Goal: Task Accomplishment & Management: Complete application form

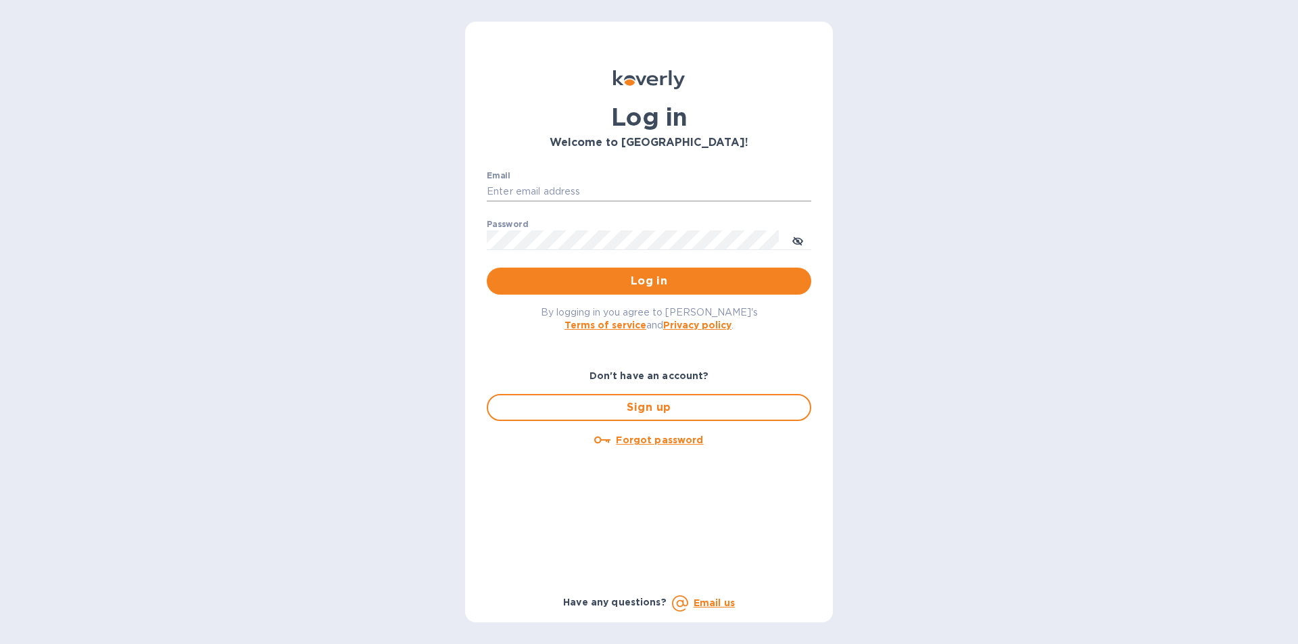
click at [557, 183] on input "Email" at bounding box center [649, 192] width 325 height 20
type input "smittysliquorstewksbury@gmail.com"
click at [602, 284] on span "Log in" at bounding box center [649, 281] width 303 height 16
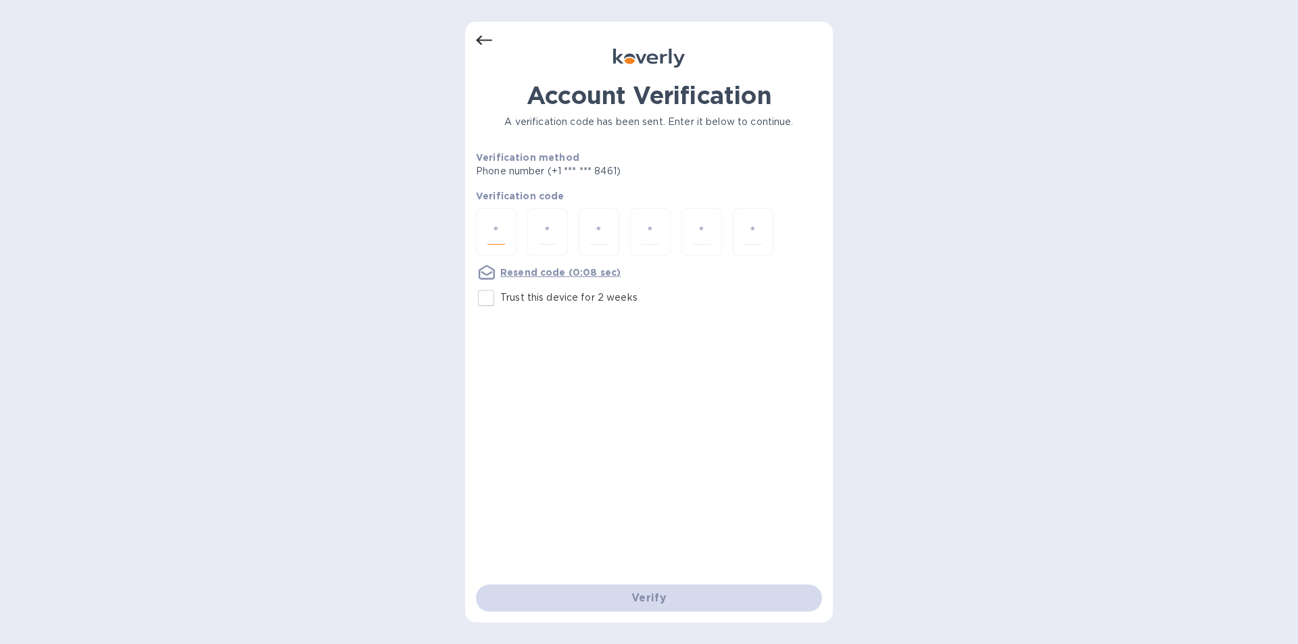
click at [500, 237] on input "number" at bounding box center [497, 232] width 18 height 25
type input "3"
type input "1"
type input "7"
type input "5"
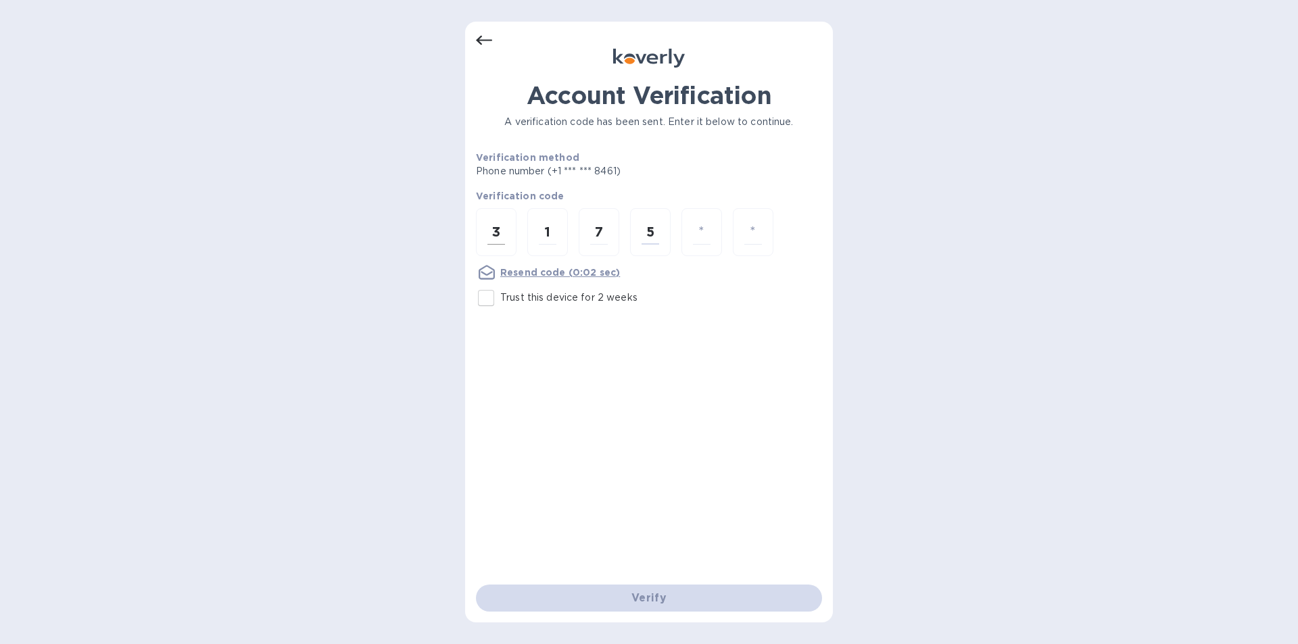
type input "9"
type input "3"
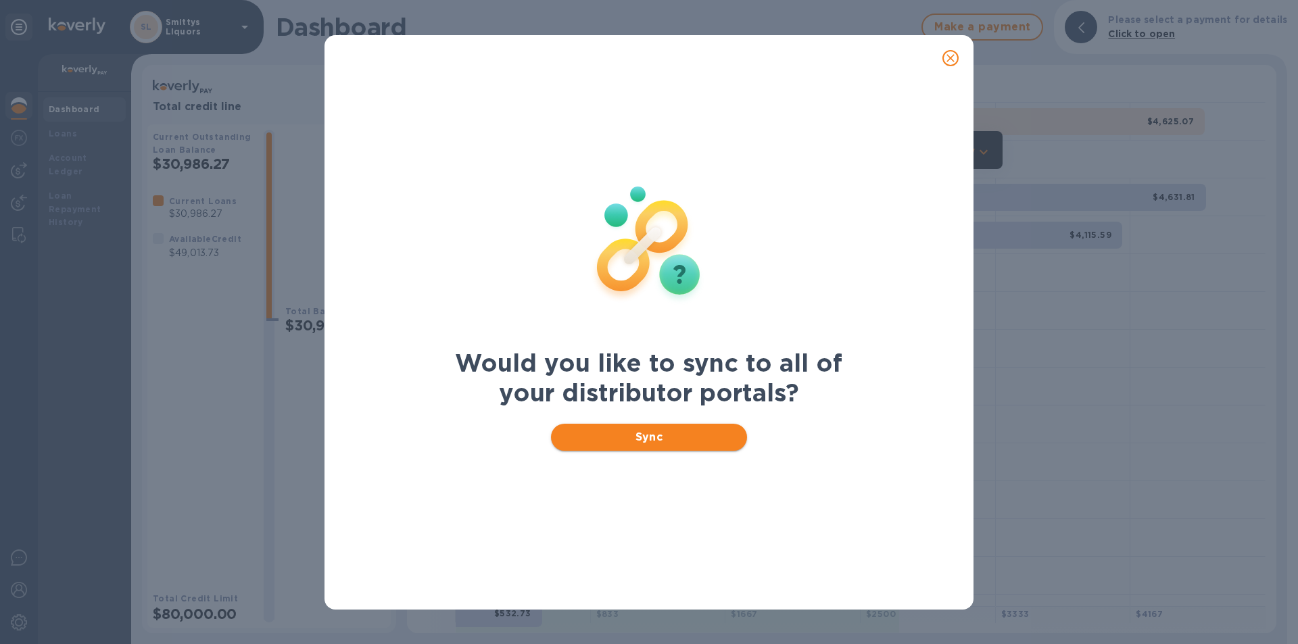
click at [667, 433] on span "Sync" at bounding box center [649, 437] width 175 height 16
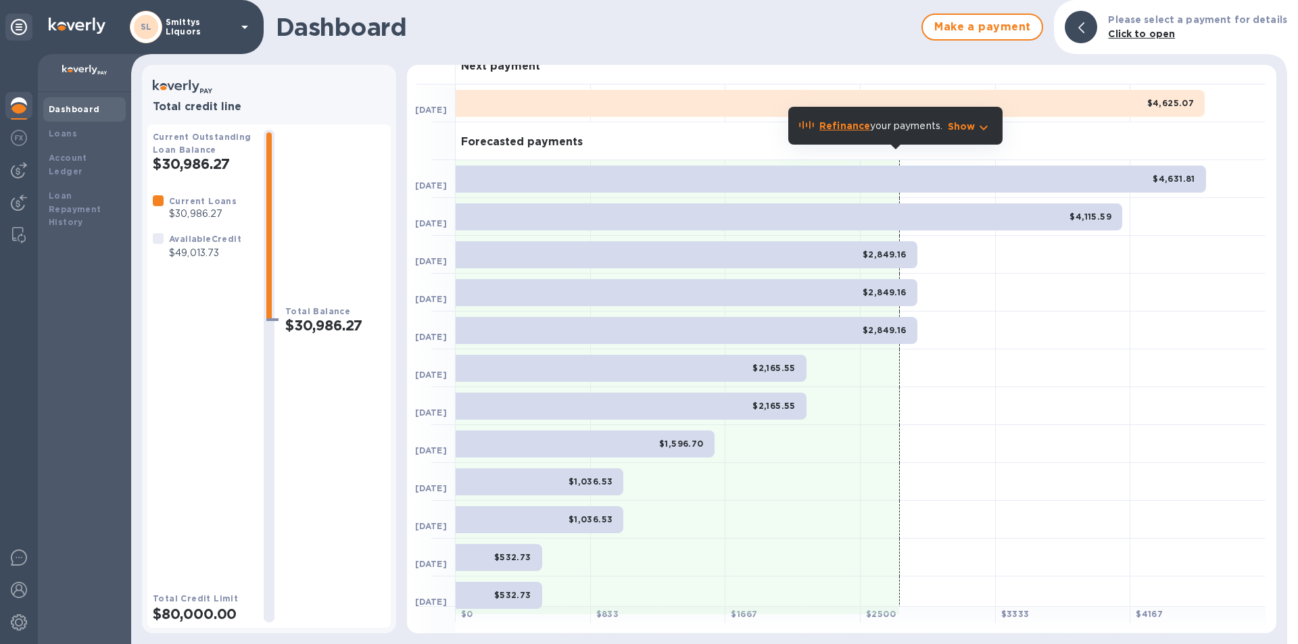
scroll to position [26, 0]
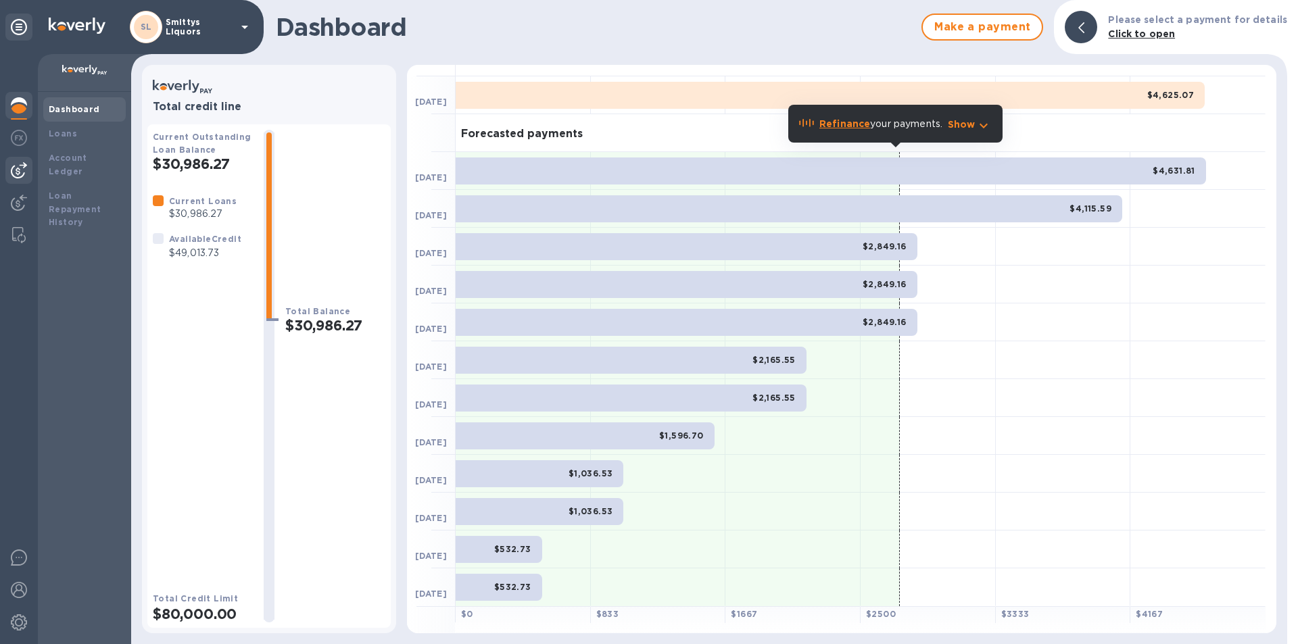
click at [22, 165] on img at bounding box center [19, 170] width 16 height 16
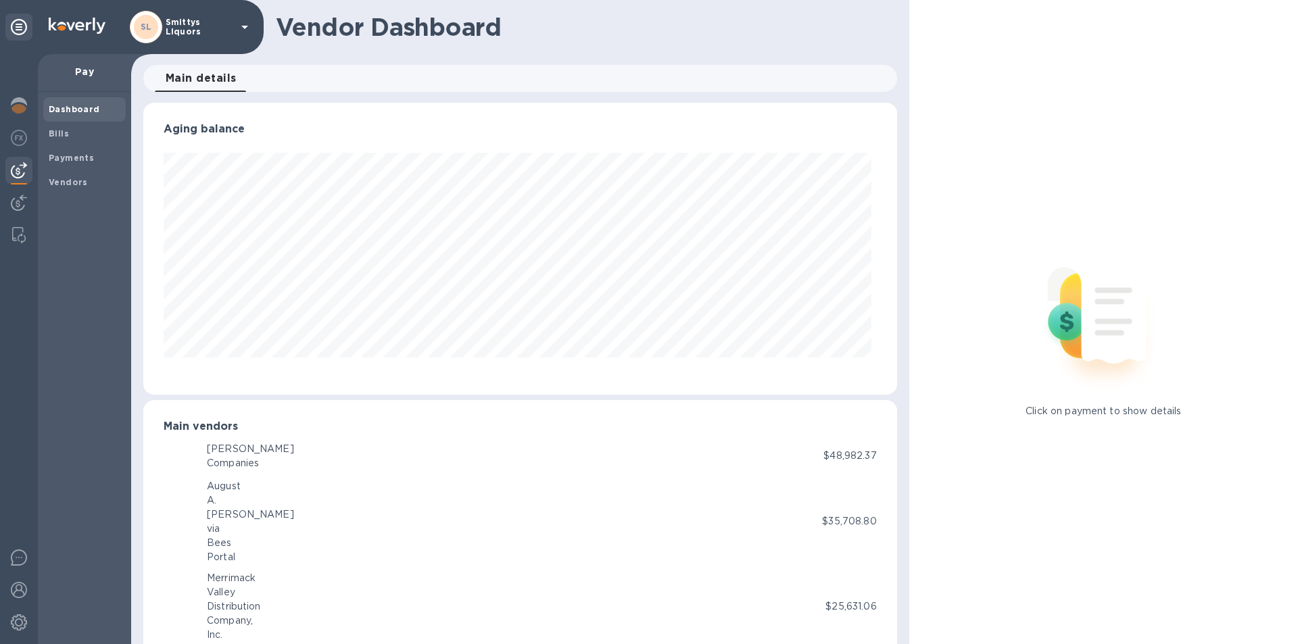
scroll to position [292, 748]
click at [69, 190] on div "Vendors" at bounding box center [84, 182] width 82 height 24
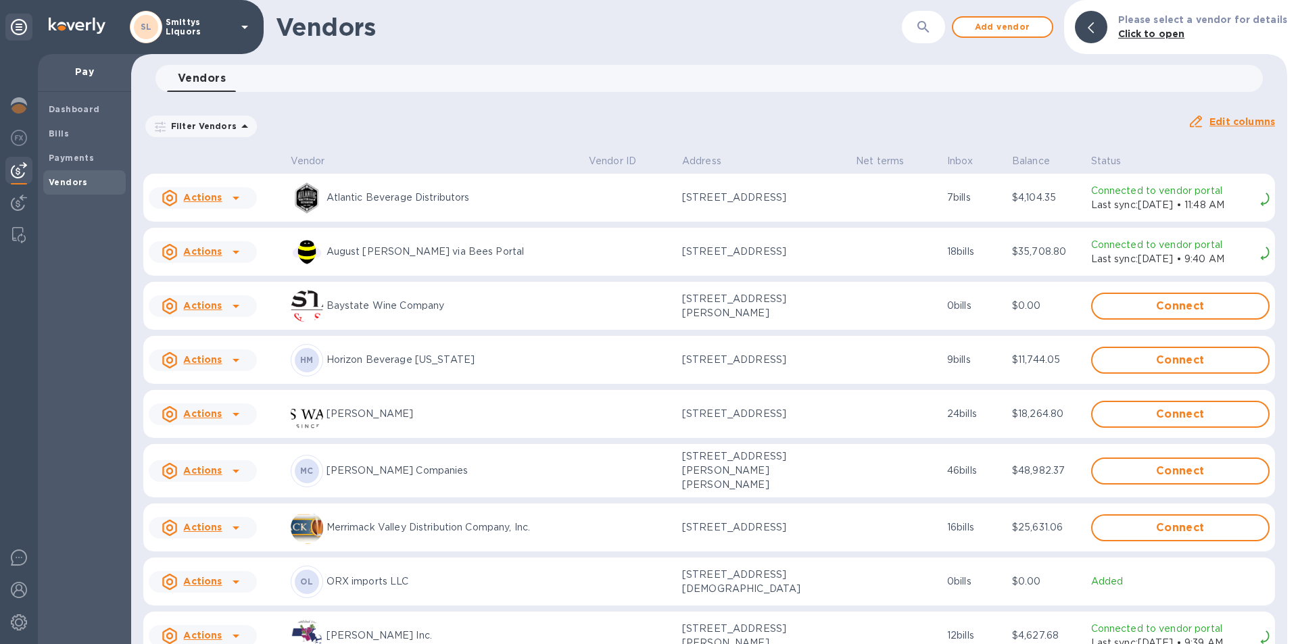
click at [230, 465] on icon at bounding box center [236, 471] width 16 height 16
click at [221, 521] on b "Add new bill" at bounding box center [218, 523] width 63 height 11
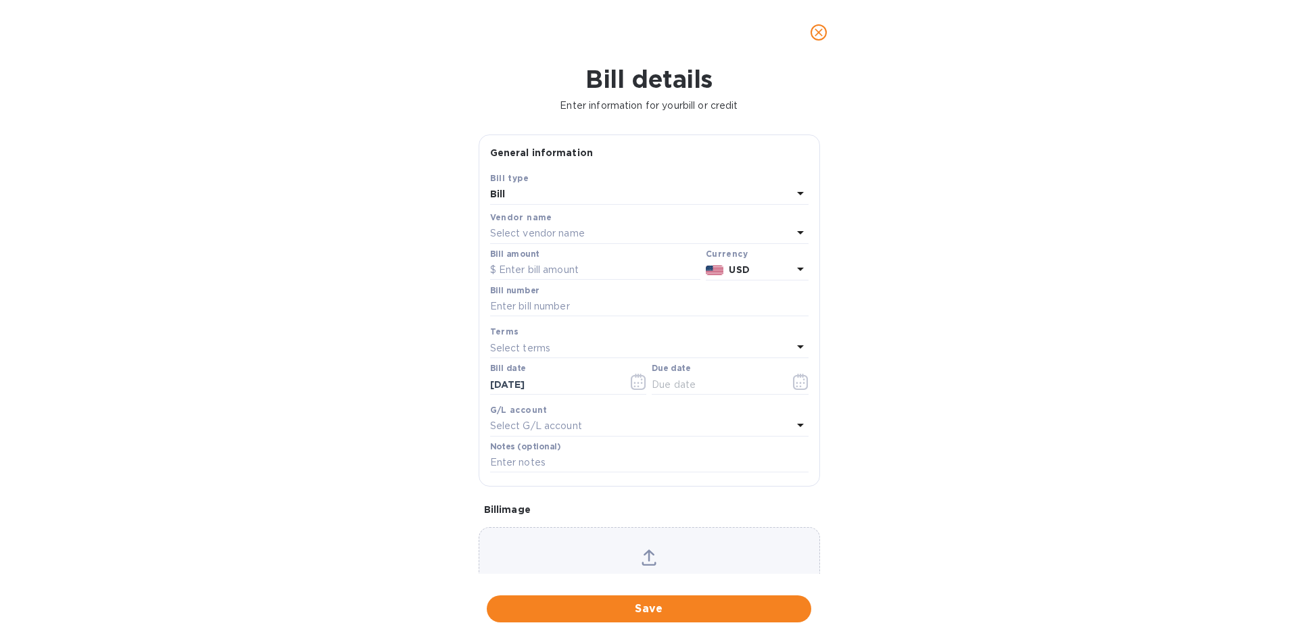
type input "[DATE]"
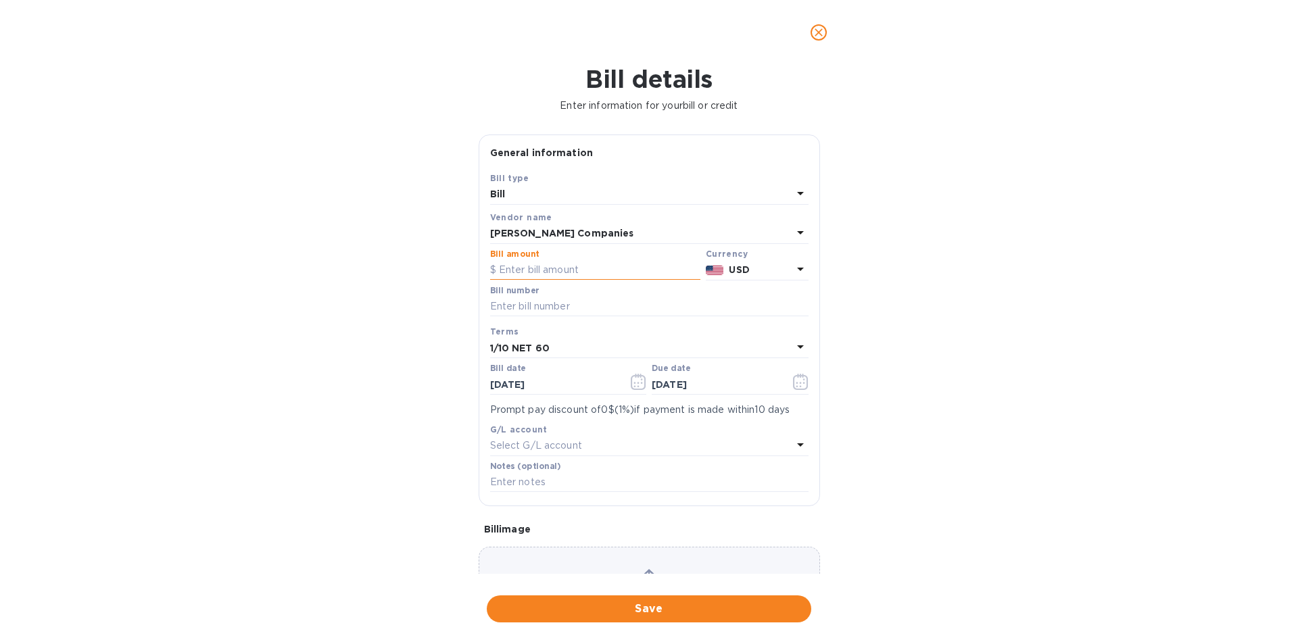
click at [521, 265] on input "text" at bounding box center [595, 270] width 210 height 20
type input "1,199.52"
click at [536, 306] on input "text" at bounding box center [649, 307] width 318 height 20
type input "US1-102675688"
click at [638, 381] on icon "button" at bounding box center [639, 382] width 16 height 16
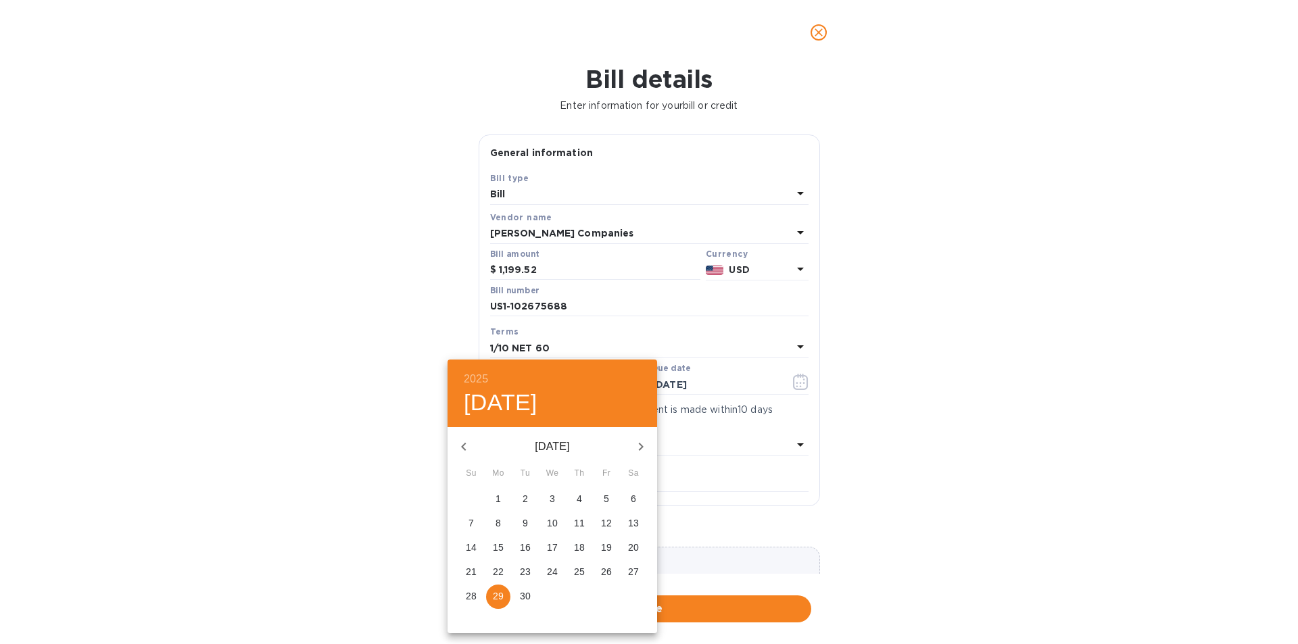
click at [466, 447] on icon "button" at bounding box center [464, 447] width 16 height 16
click at [575, 594] on p "31" at bounding box center [579, 597] width 11 height 14
type input "[DATE]"
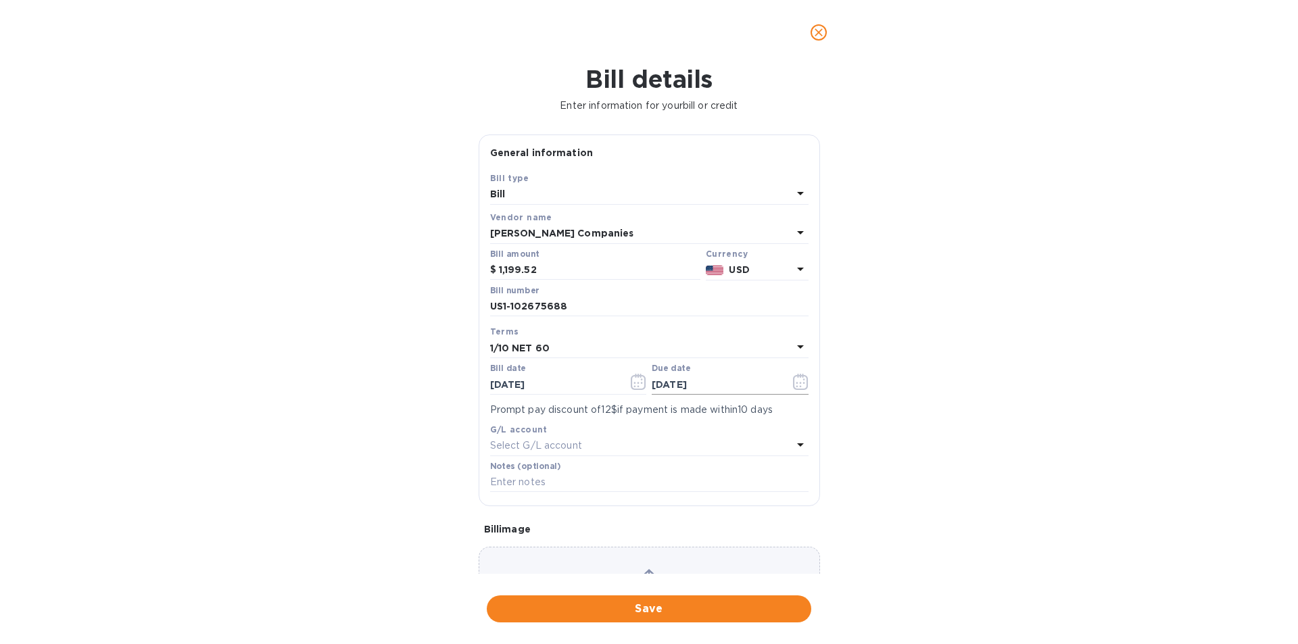
click at [797, 387] on icon "button" at bounding box center [801, 382] width 16 height 16
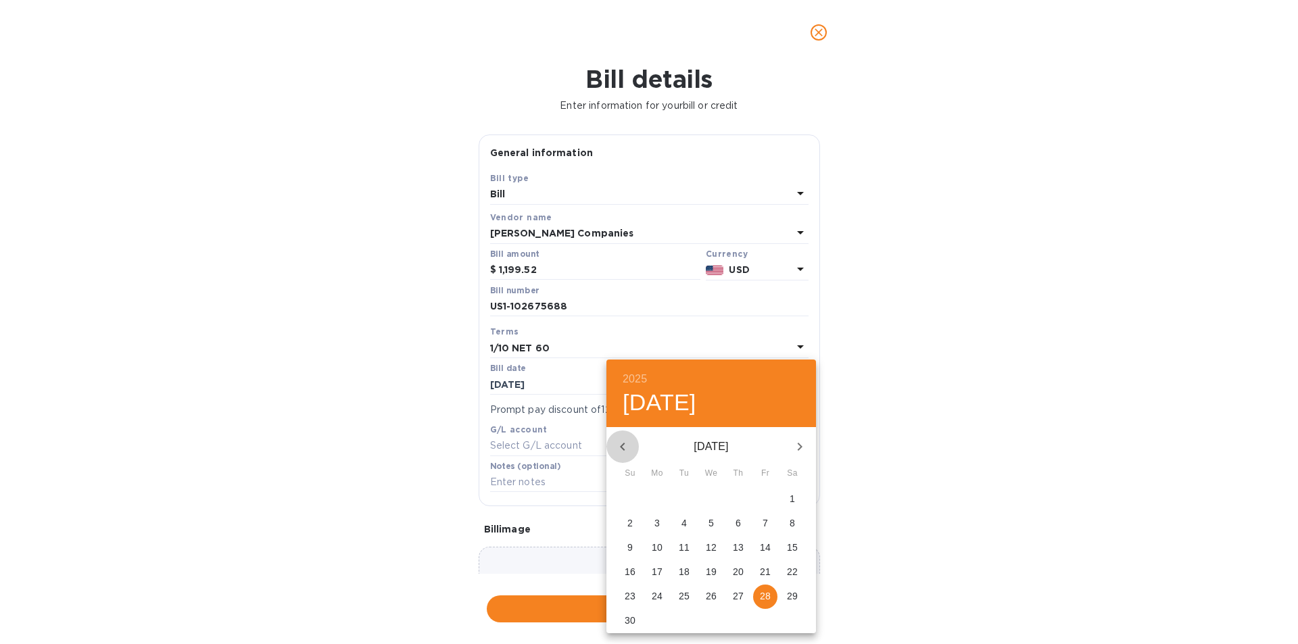
click at [623, 446] on icon "button" at bounding box center [623, 447] width 16 height 16
drag, startPoint x: 685, startPoint y: 595, endPoint x: 657, endPoint y: 596, distance: 28.4
click at [657, 596] on div "28 29 30 1 2 3 4" at bounding box center [712, 597] width 210 height 24
click at [656, 596] on p "29" at bounding box center [657, 597] width 11 height 14
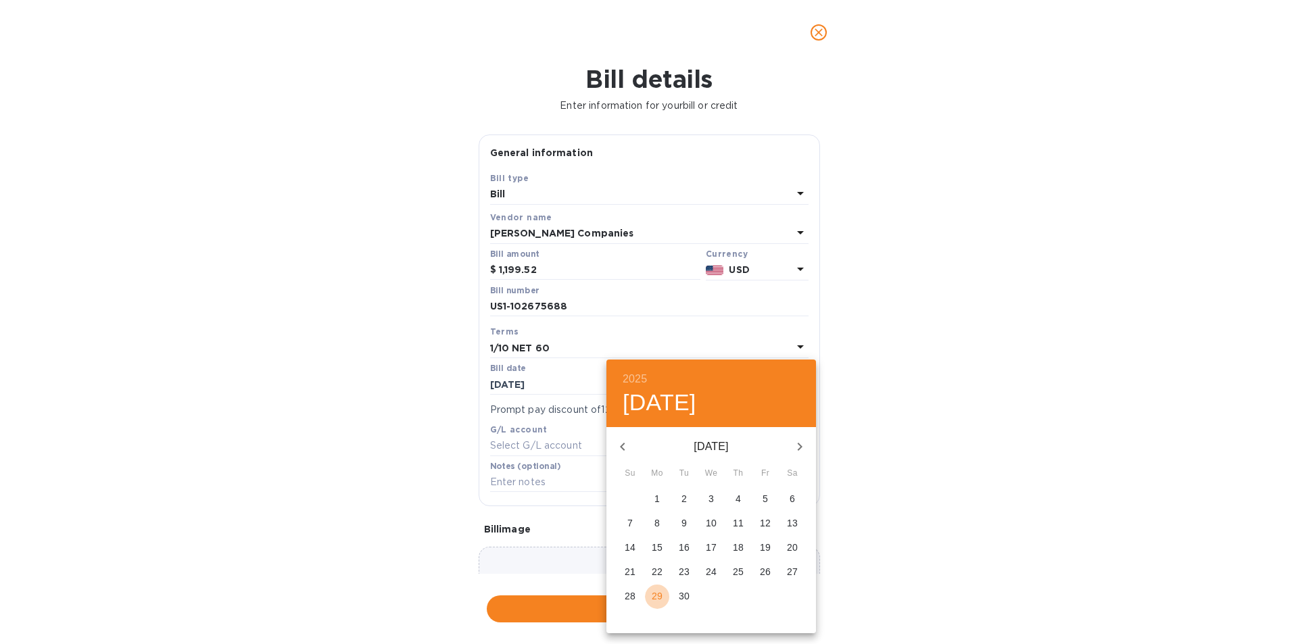
type input "[DATE]"
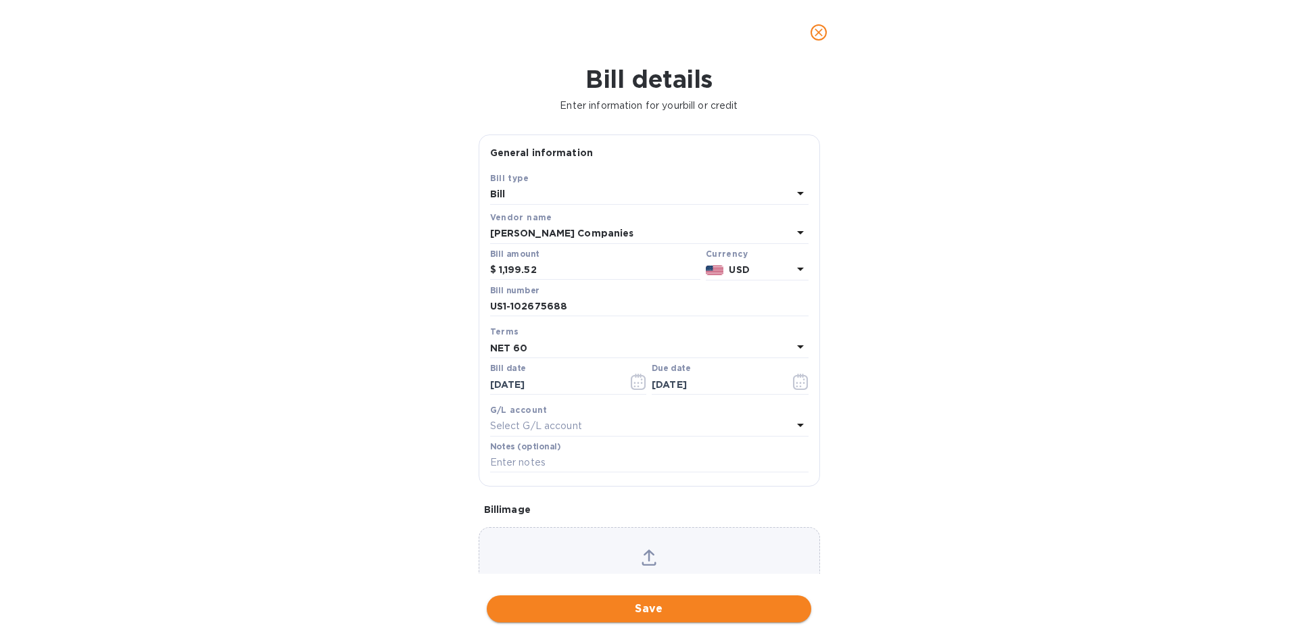
click at [632, 602] on span "Save" at bounding box center [649, 609] width 303 height 16
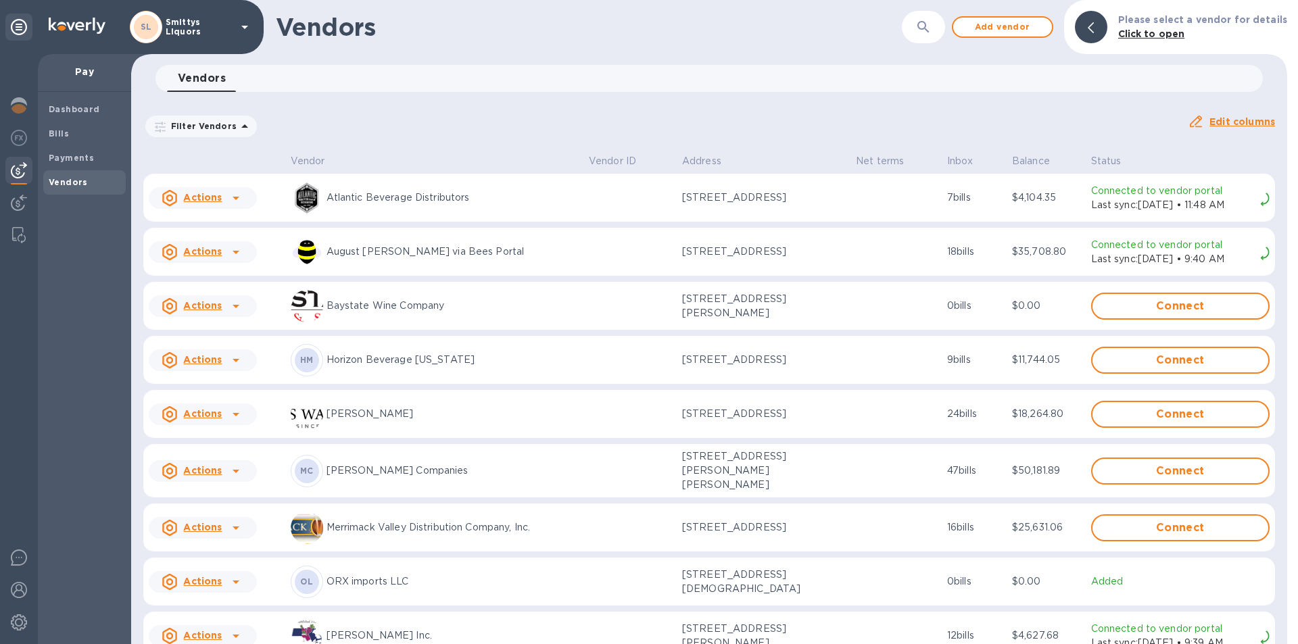
click at [232, 467] on icon at bounding box center [236, 471] width 16 height 16
click at [227, 520] on b "Add new bill" at bounding box center [218, 523] width 63 height 11
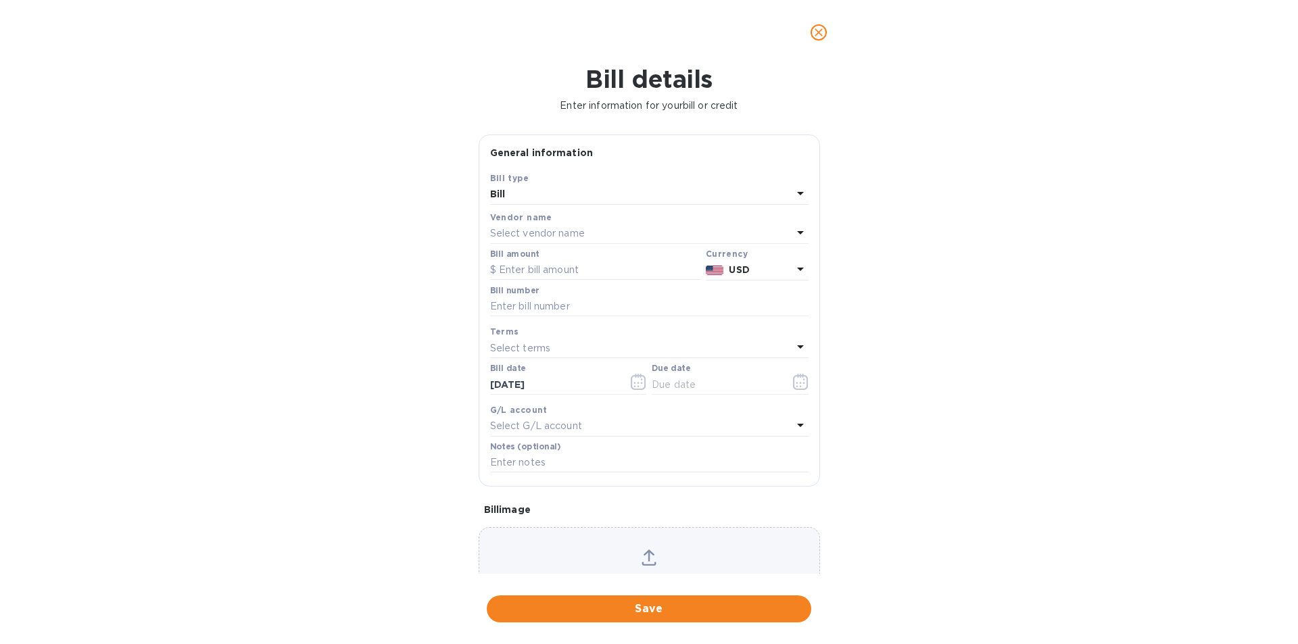
type input "[DATE]"
click at [536, 271] on input "text" at bounding box center [595, 270] width 210 height 20
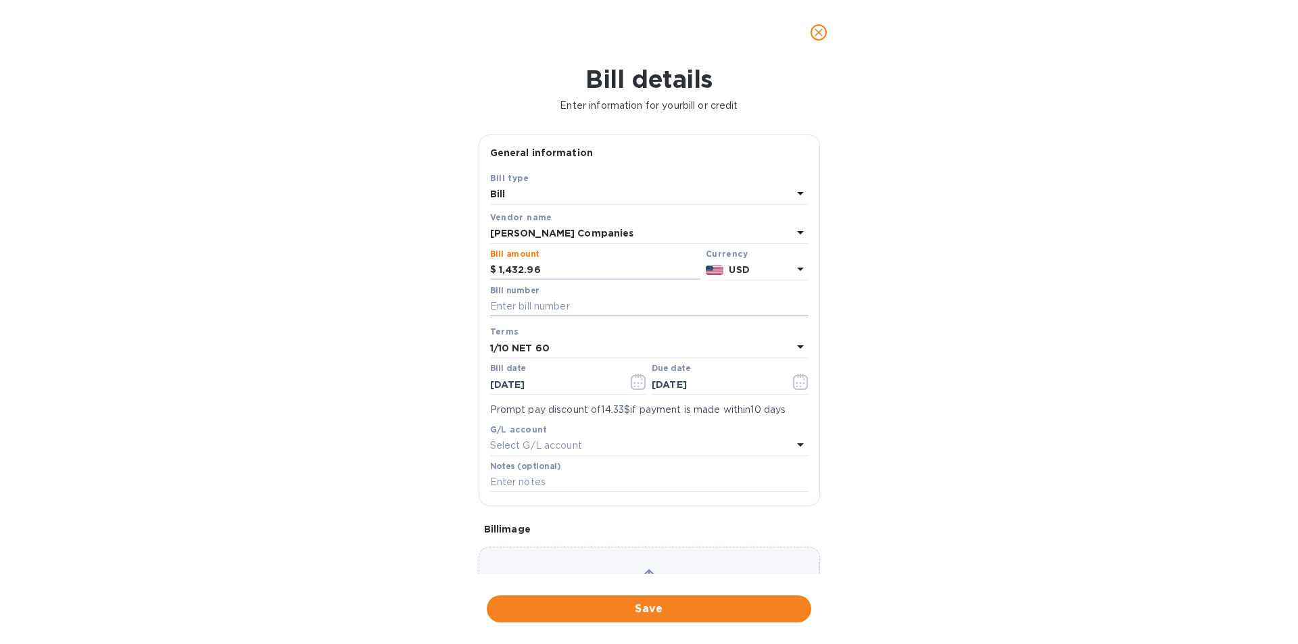
type input "1,432.96"
drag, startPoint x: 520, startPoint y: 310, endPoint x: 525, endPoint y: 303, distance: 8.7
click at [524, 304] on input "text" at bounding box center [649, 307] width 318 height 20
type input "US1-102675705"
click at [641, 383] on icon "button" at bounding box center [642, 383] width 2 height 2
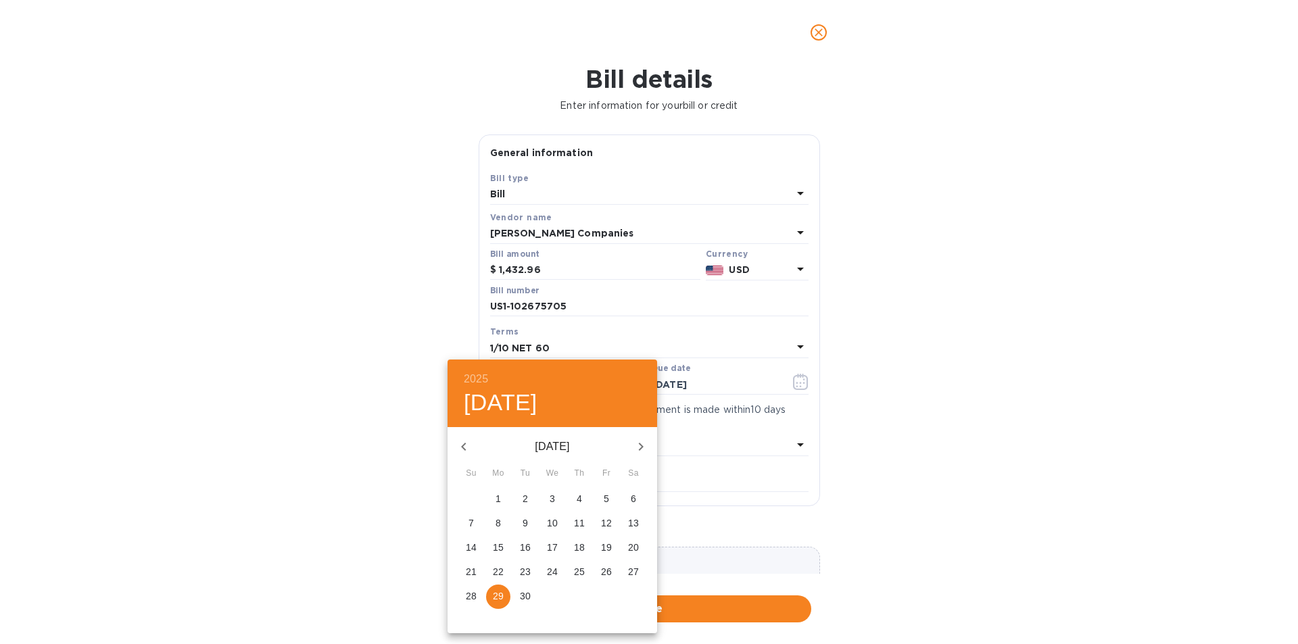
click at [466, 447] on icon "button" at bounding box center [464, 447] width 16 height 16
click at [580, 594] on p "31" at bounding box center [579, 597] width 11 height 14
type input "[DATE]"
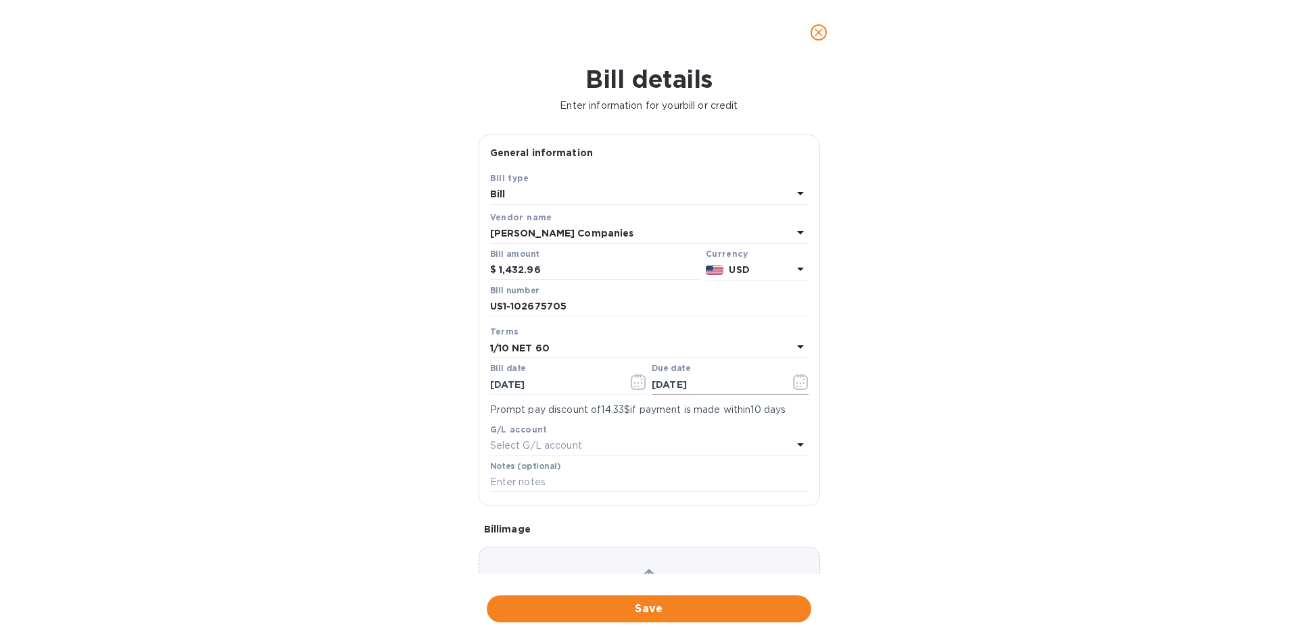
click at [793, 385] on icon "button" at bounding box center [801, 382] width 16 height 16
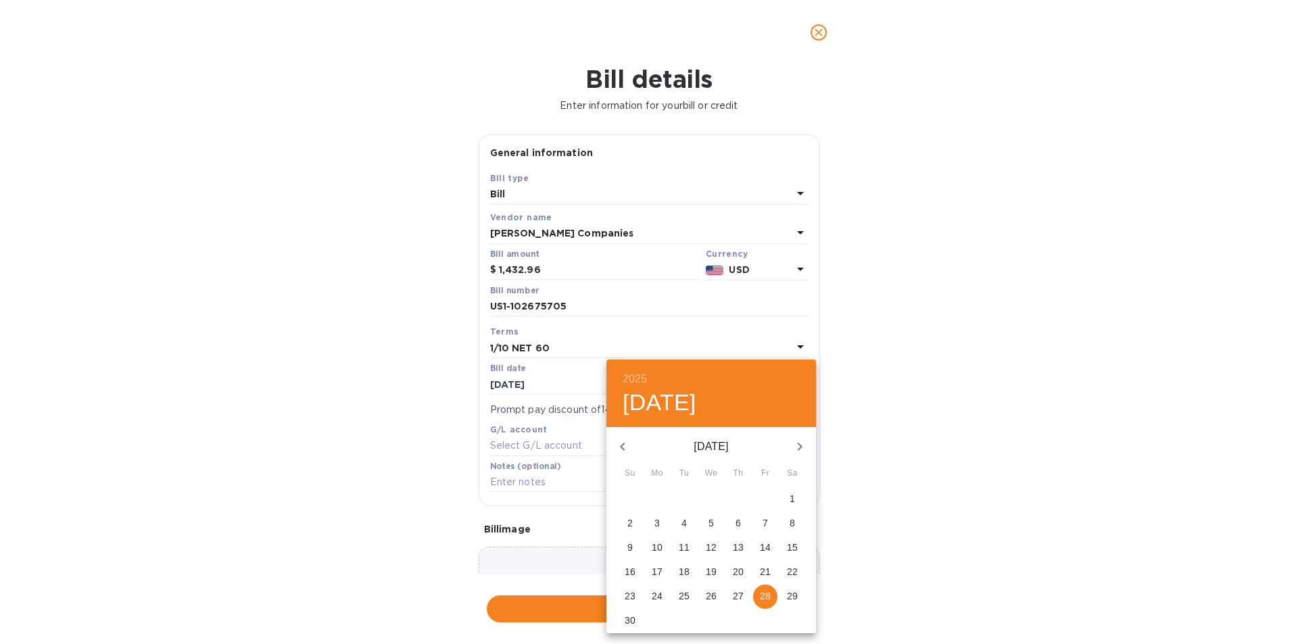
click at [622, 447] on icon "button" at bounding box center [622, 447] width 5 height 8
click at [653, 596] on p "29" at bounding box center [657, 597] width 11 height 14
type input "[DATE]"
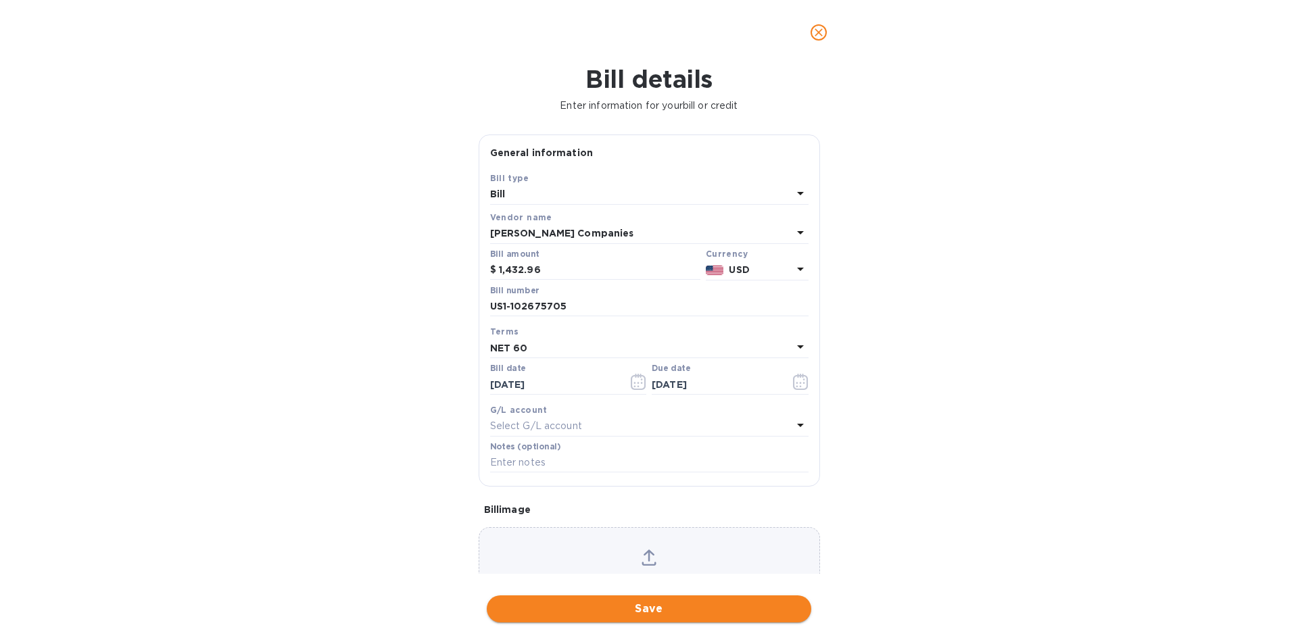
click at [580, 614] on span "Save" at bounding box center [649, 609] width 303 height 16
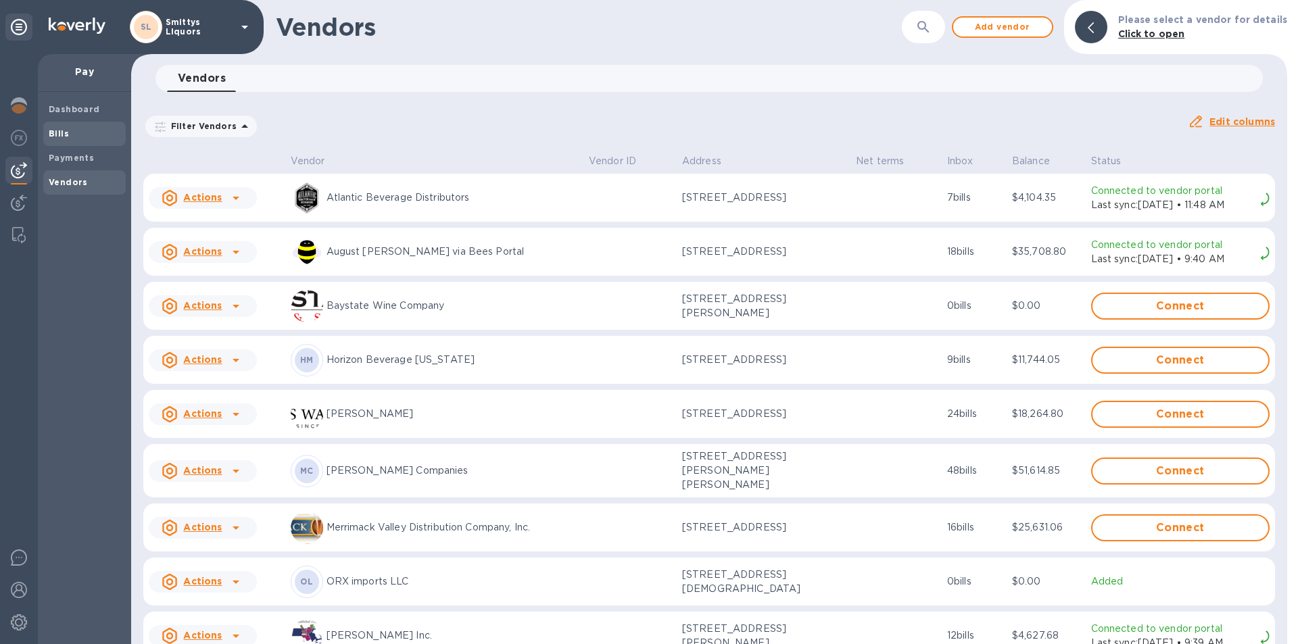
click at [59, 134] on b "Bills" at bounding box center [59, 133] width 20 height 10
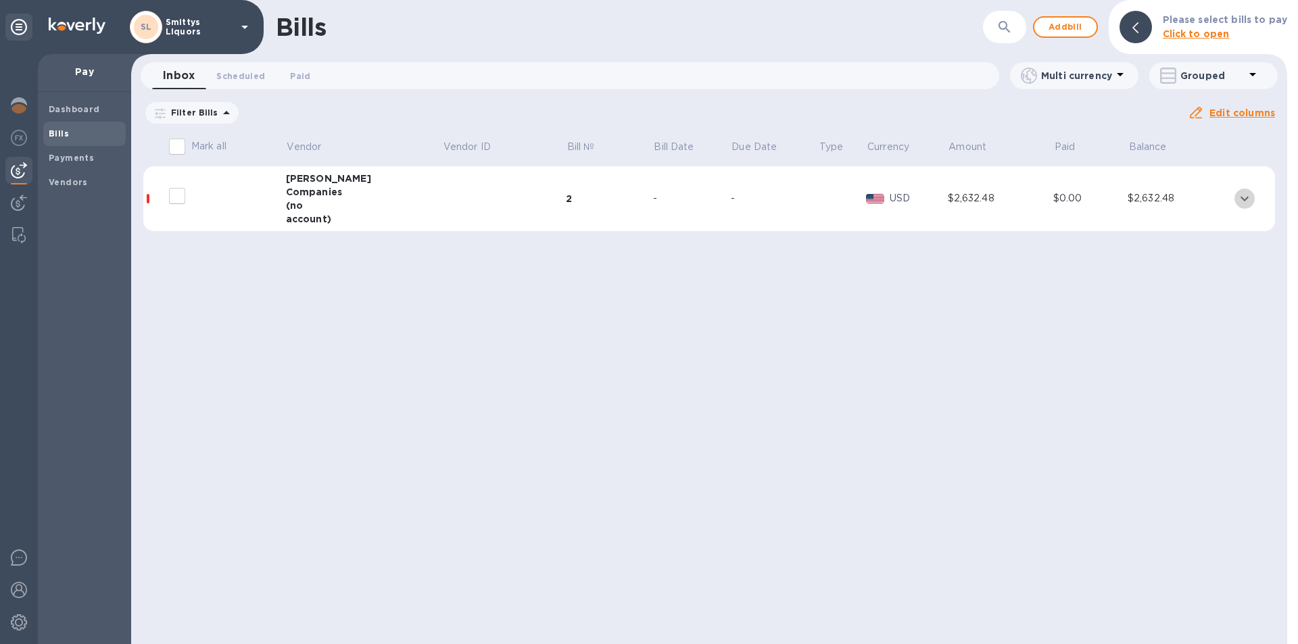
click at [1247, 201] on icon "expand row" at bounding box center [1245, 199] width 16 height 16
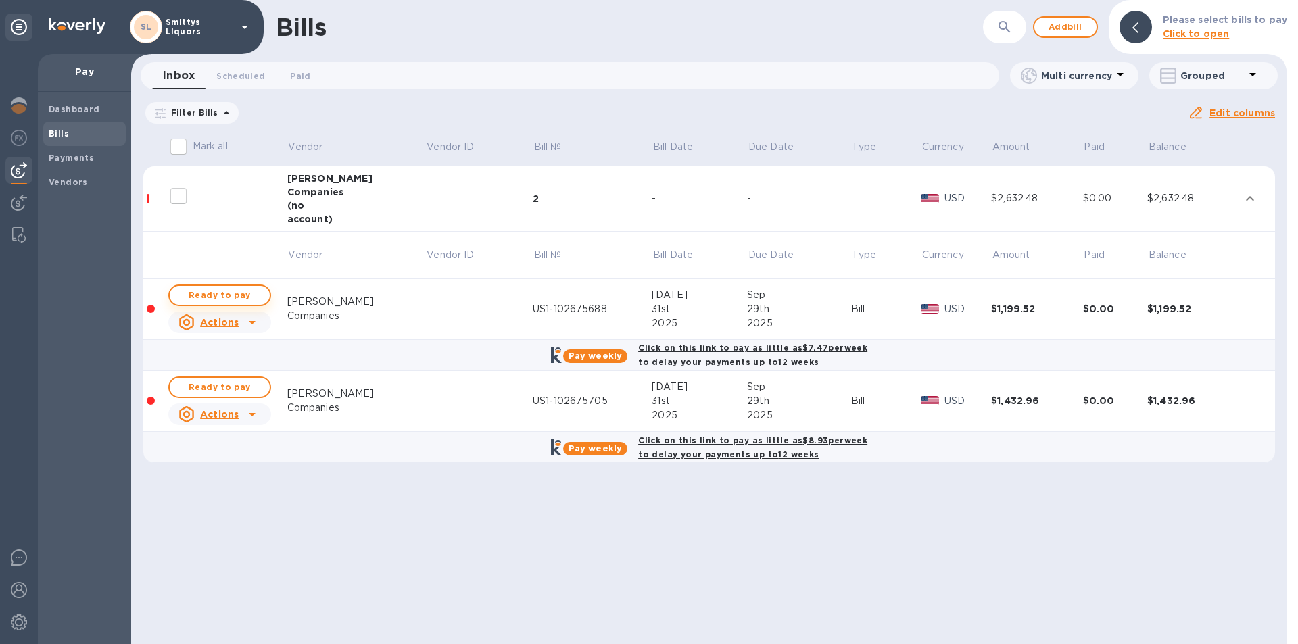
click at [245, 297] on span "Ready to pay" at bounding box center [220, 295] width 78 height 16
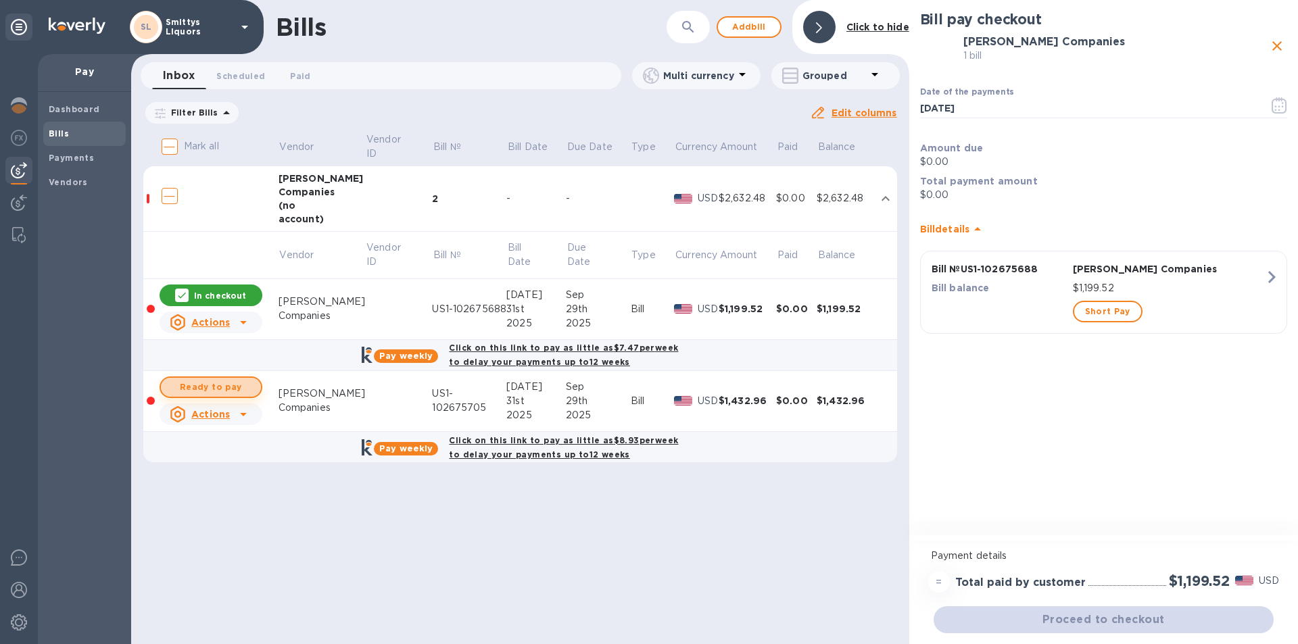
click at [237, 387] on span "Ready to pay" at bounding box center [211, 387] width 78 height 16
checkbox input "true"
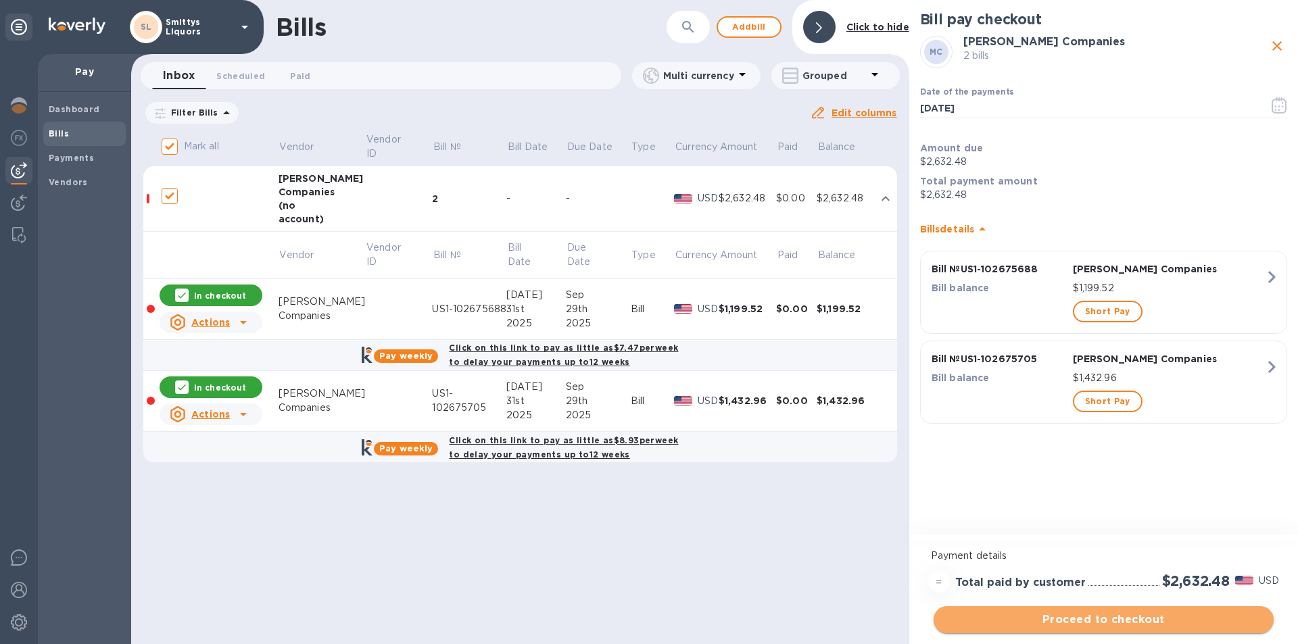
click at [1113, 625] on span "Proceed to checkout" at bounding box center [1104, 620] width 318 height 16
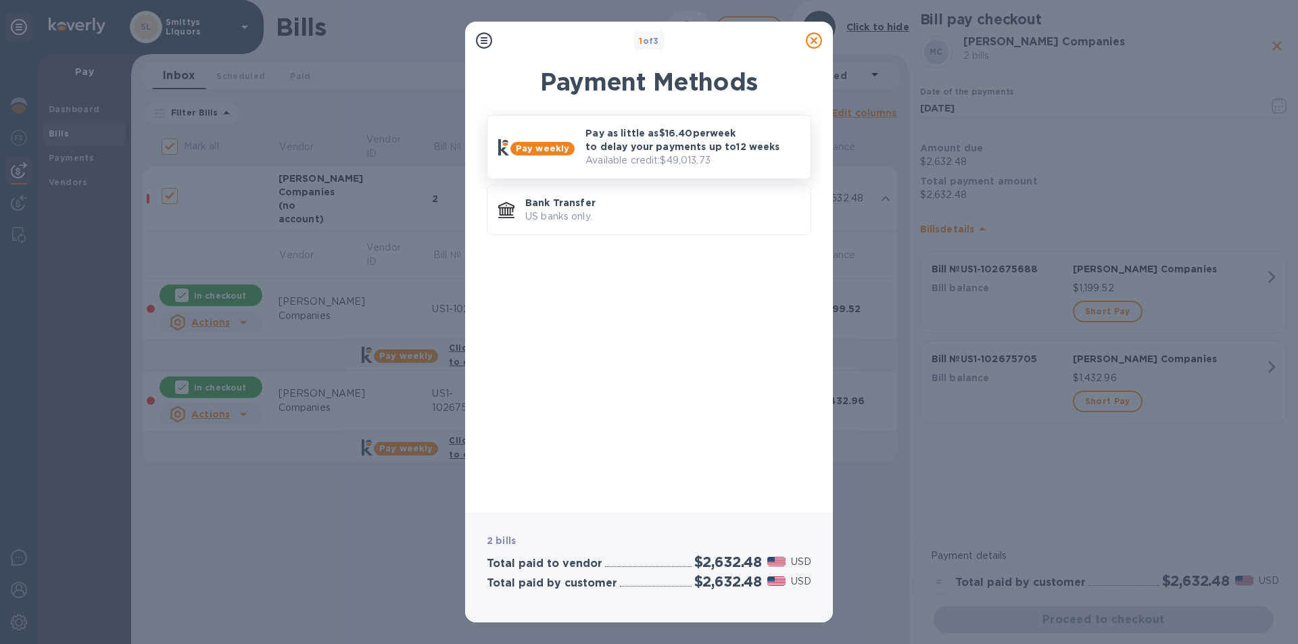
click at [628, 147] on p "Pay as little as $16.40 per week to delay your payments up to 12 weeks" at bounding box center [693, 139] width 214 height 27
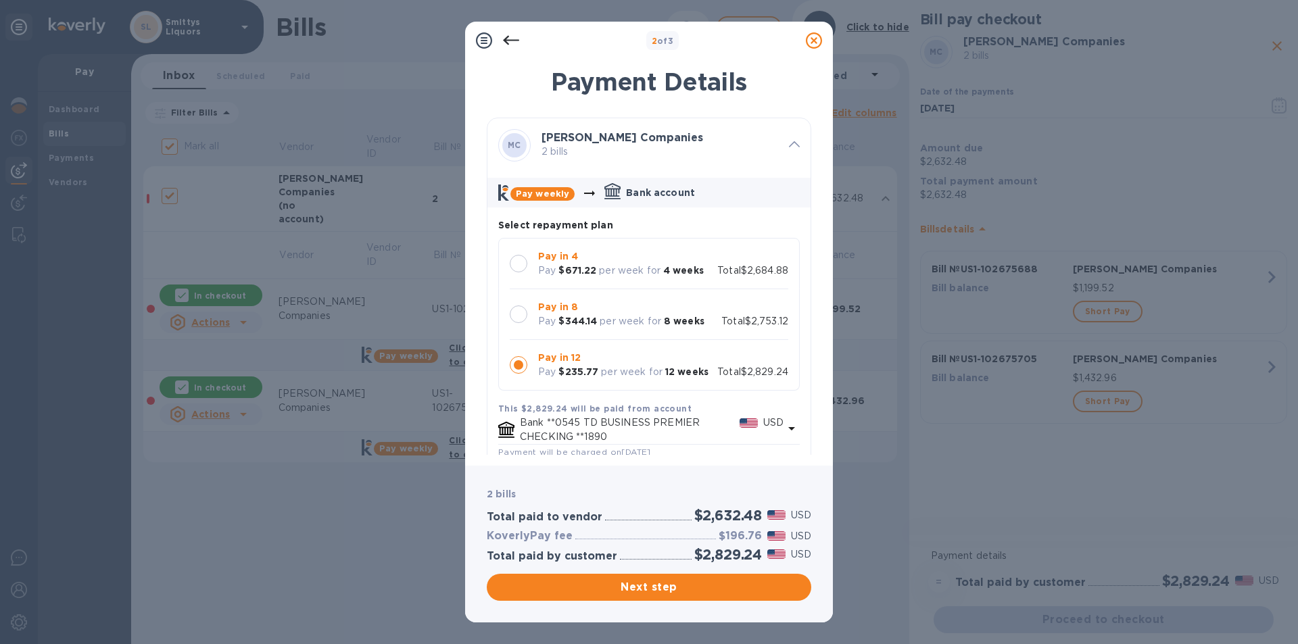
click at [523, 315] on div at bounding box center [519, 315] width 18 height 18
click at [621, 590] on span "Next step" at bounding box center [649, 588] width 303 height 16
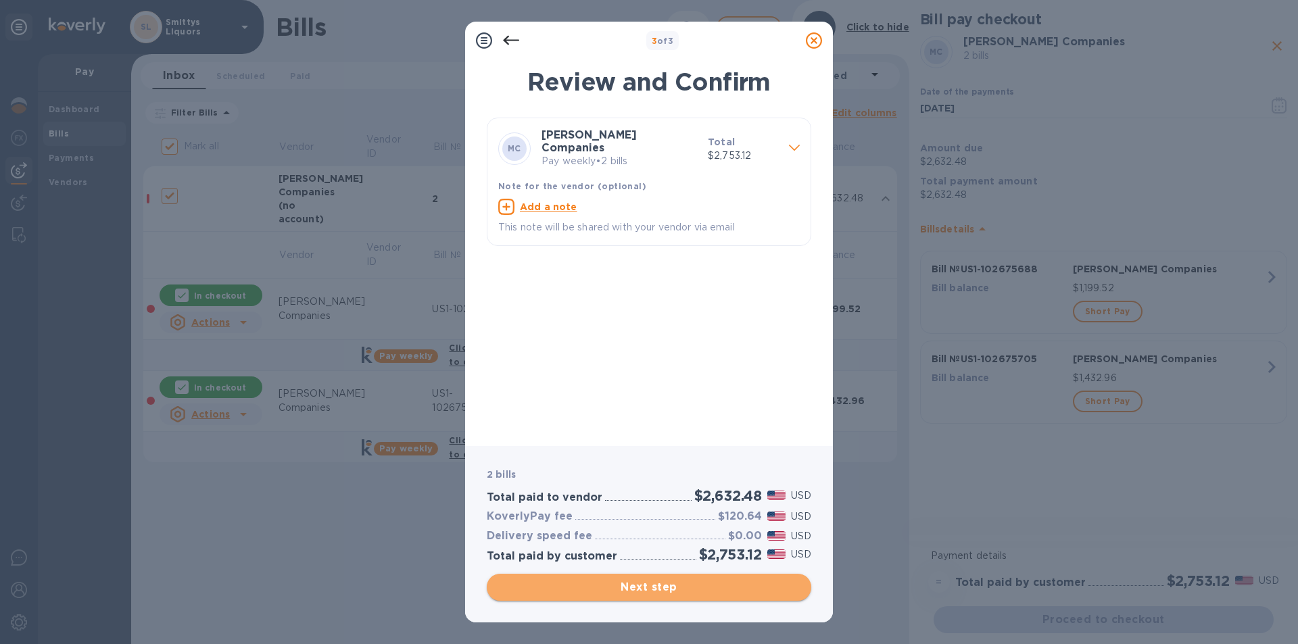
click at [621, 590] on span "Next step" at bounding box center [649, 588] width 303 height 16
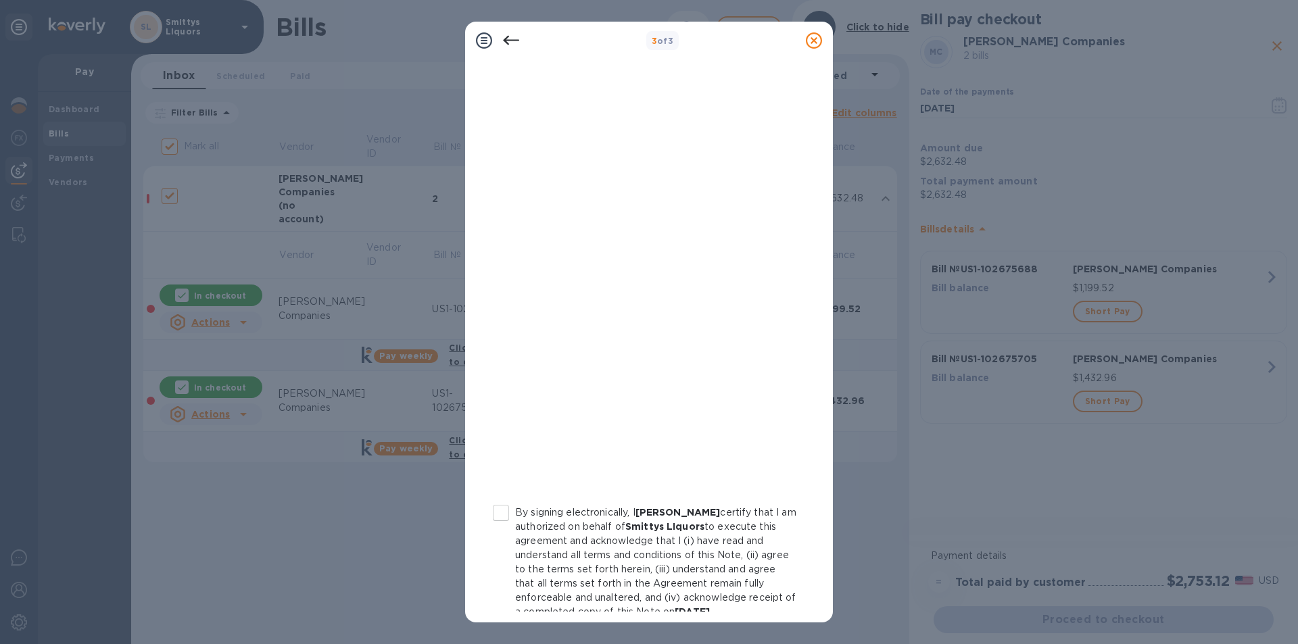
scroll to position [68, 0]
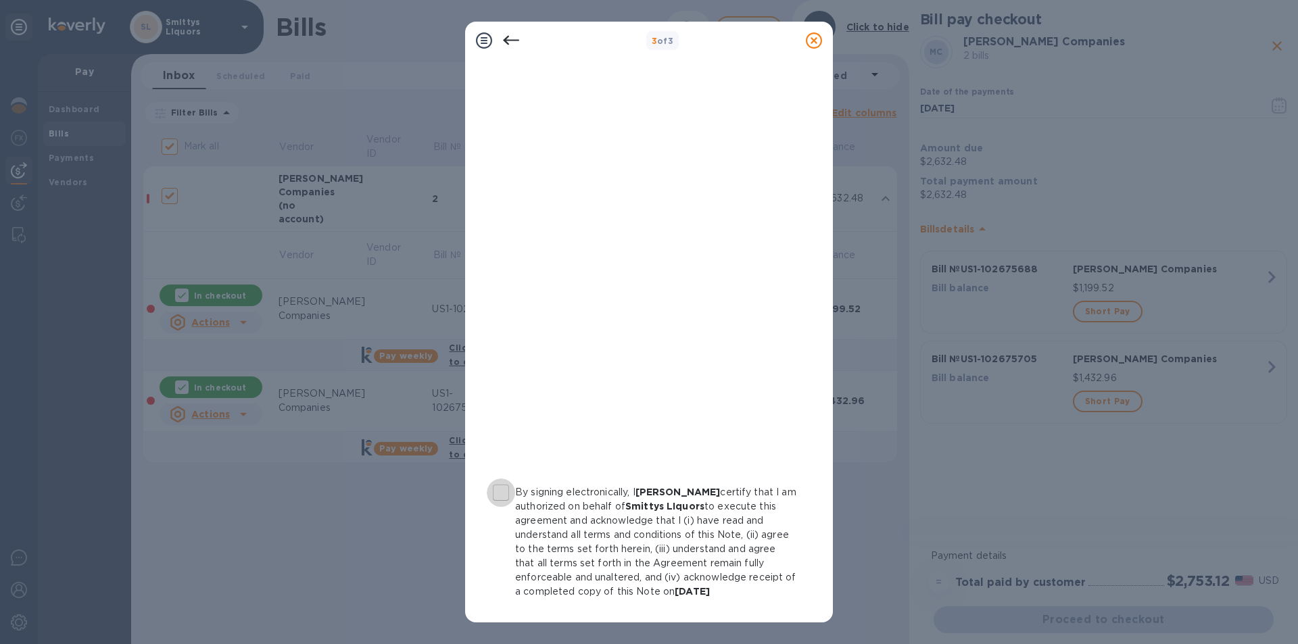
click at [506, 491] on input "By signing electronically, I [PERSON_NAME] certify that I am authorized on beha…" at bounding box center [501, 493] width 28 height 28
checkbox input "true"
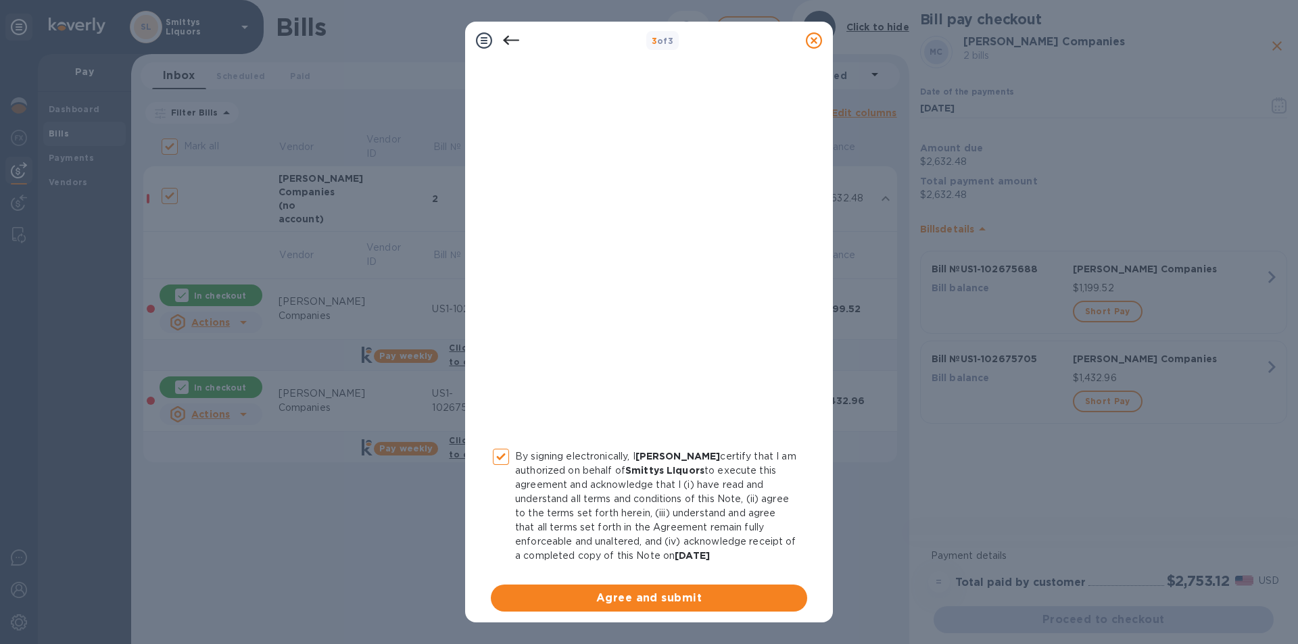
scroll to position [112, 0]
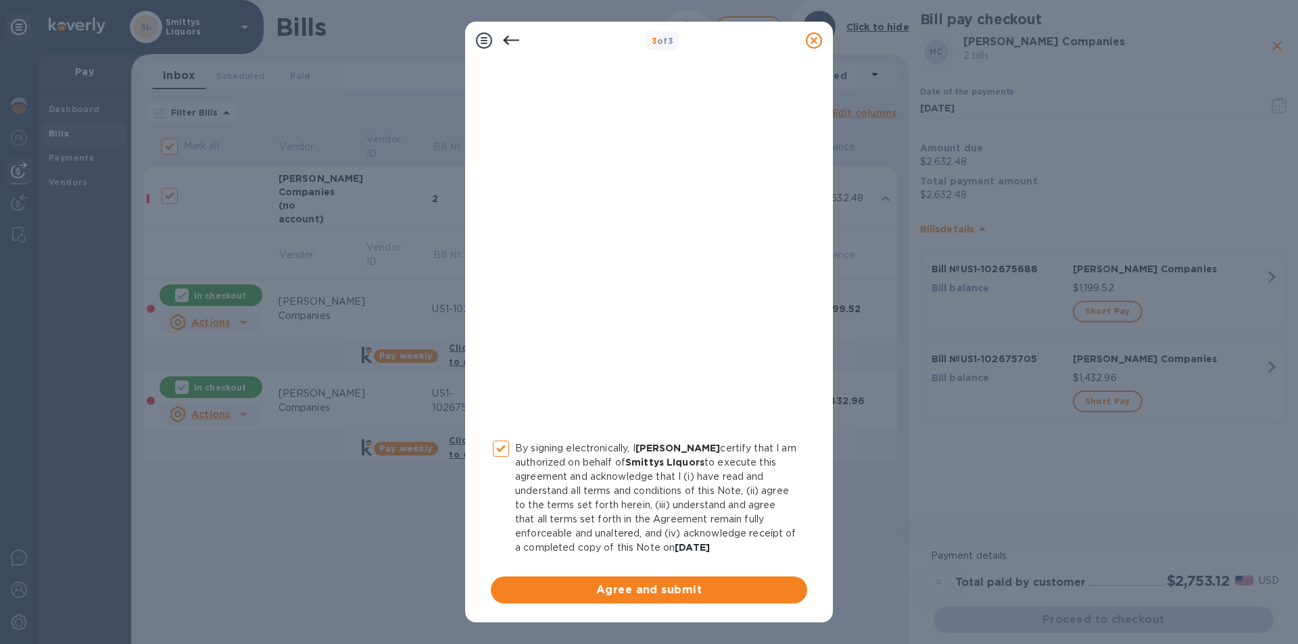
click at [628, 590] on span "Agree and submit" at bounding box center [649, 590] width 295 height 16
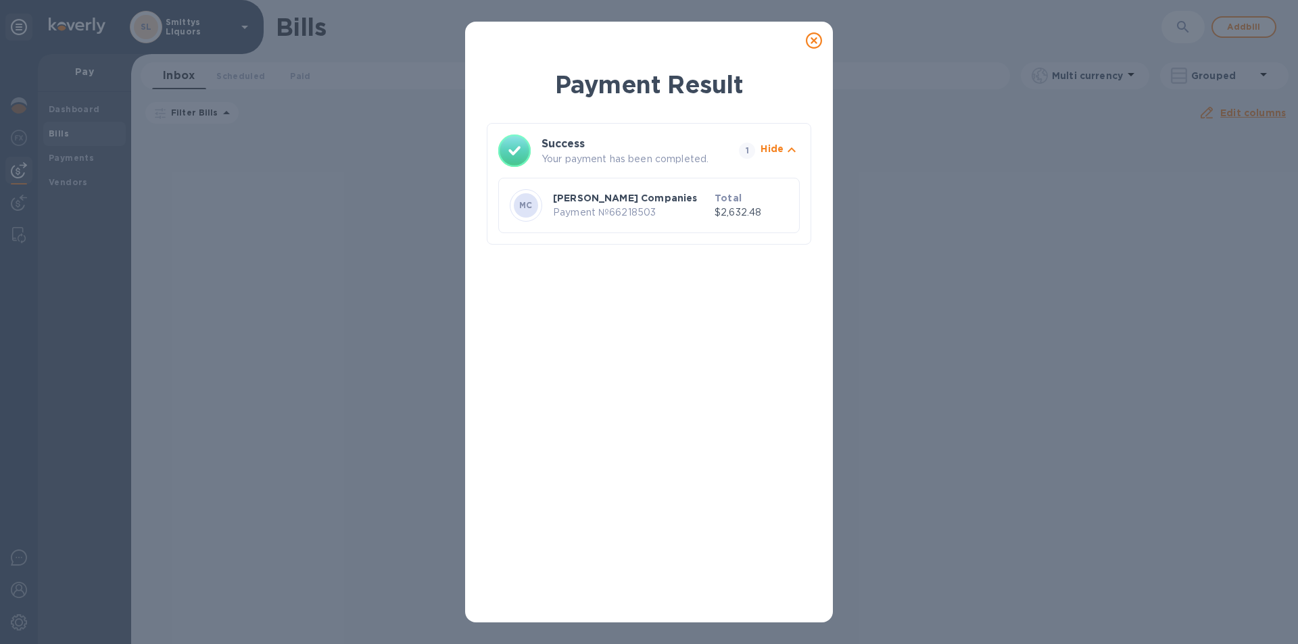
click at [816, 38] on icon at bounding box center [814, 40] width 16 height 16
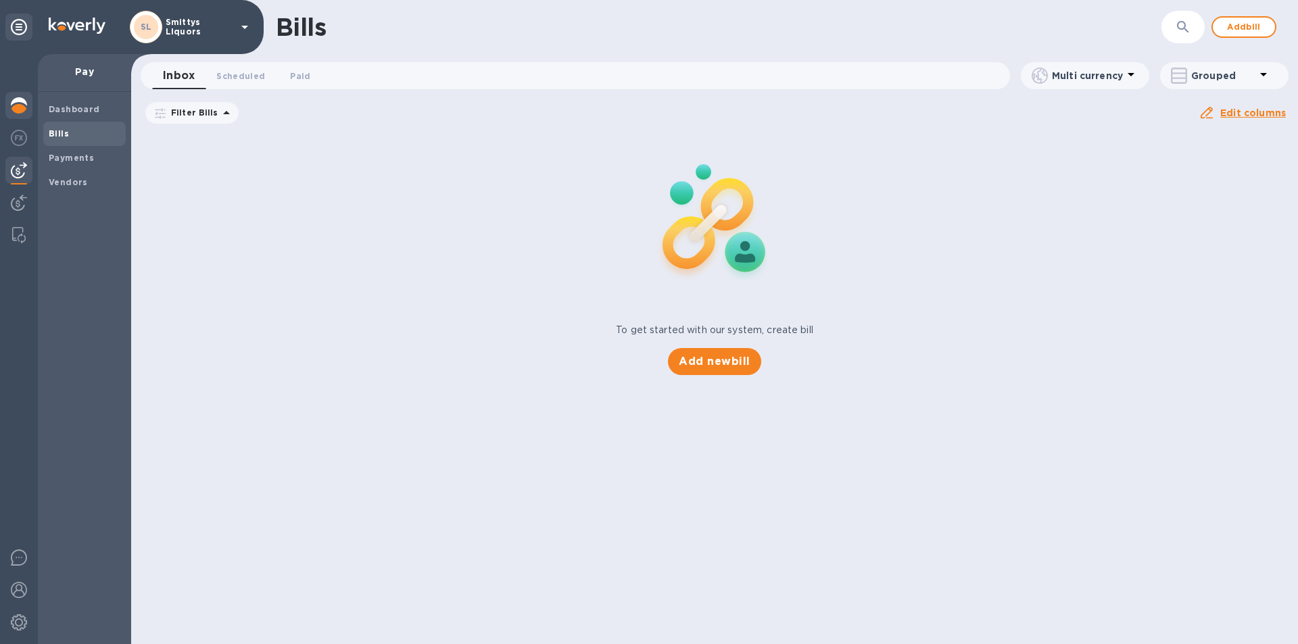
click at [16, 102] on img at bounding box center [19, 105] width 16 height 16
